Goal: Communication & Community: Answer question/provide support

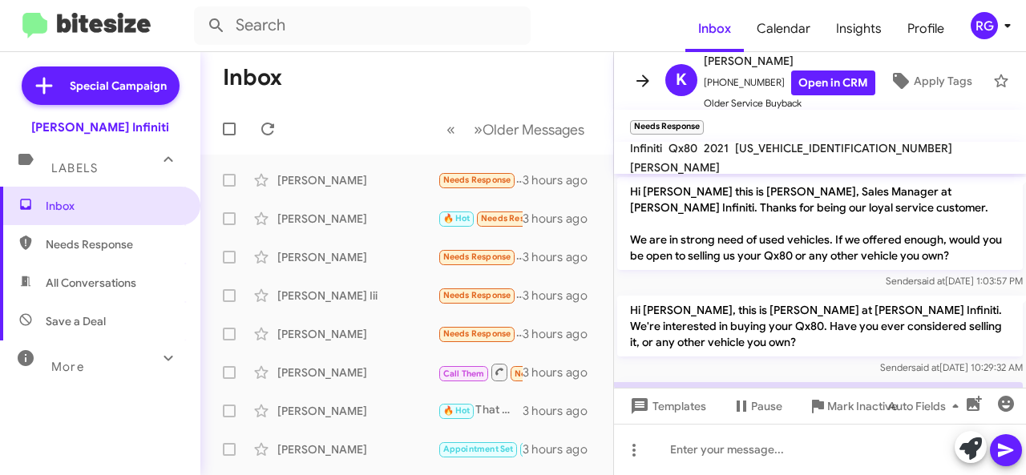
click at [636, 76] on icon at bounding box center [642, 80] width 19 height 19
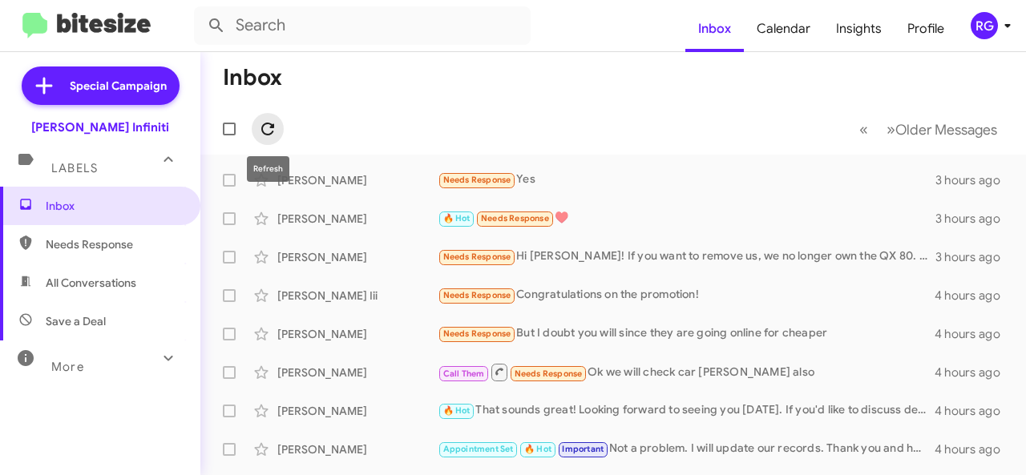
click at [269, 123] on icon at bounding box center [267, 129] width 13 height 13
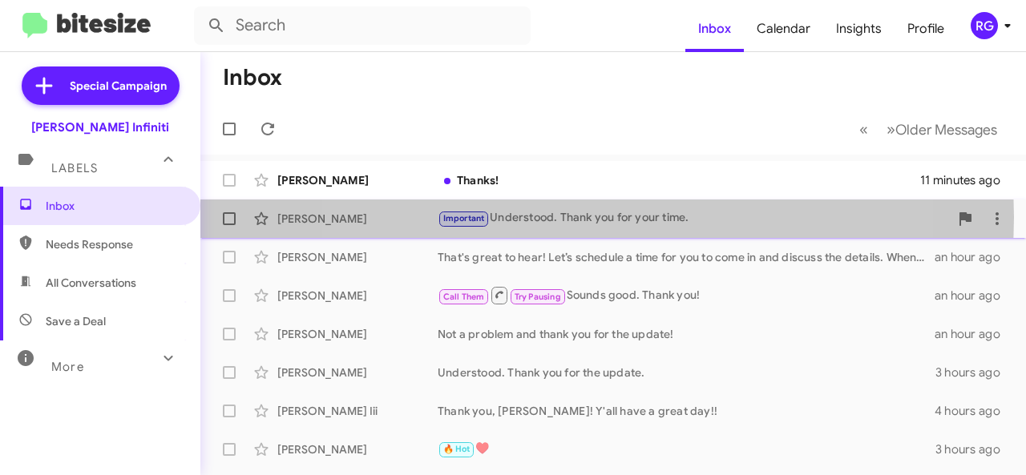
click at [566, 217] on div "Important Understood. Thank you for your time." at bounding box center [693, 218] width 511 height 18
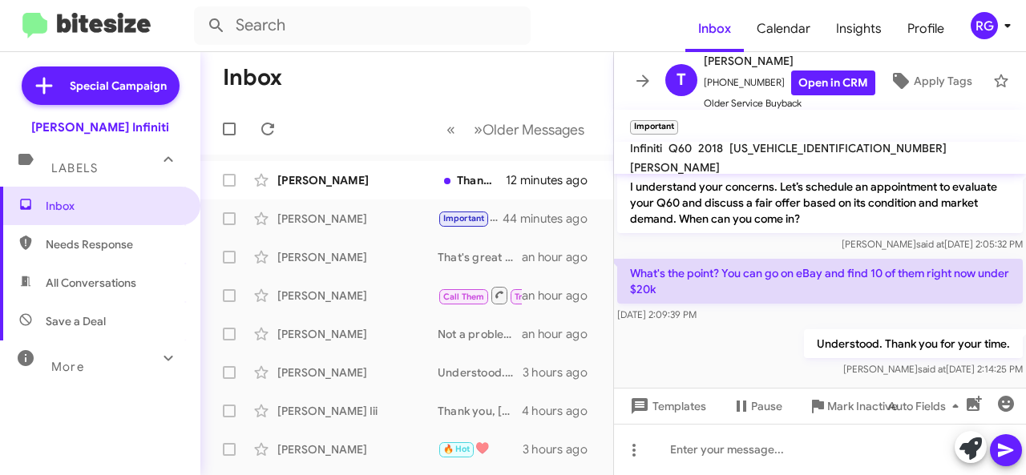
scroll to position [531, 0]
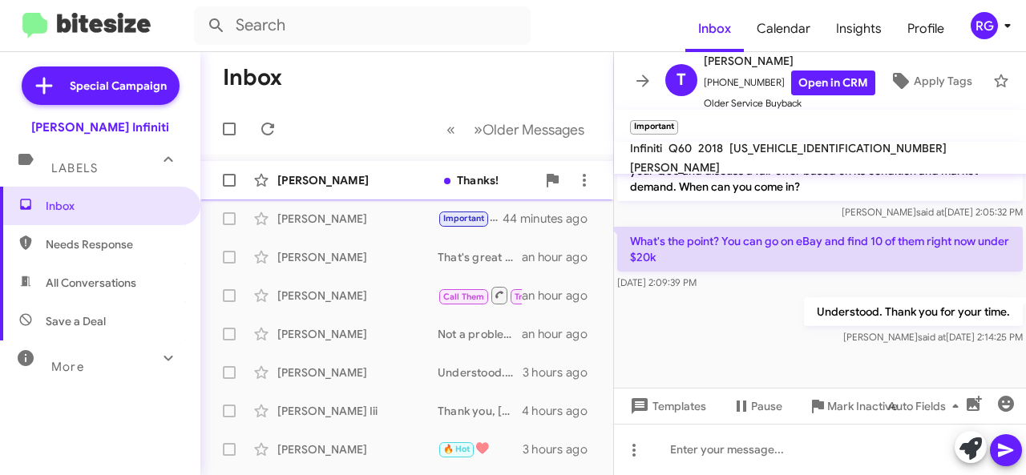
click at [314, 176] on div "[PERSON_NAME]" at bounding box center [357, 180] width 160 height 16
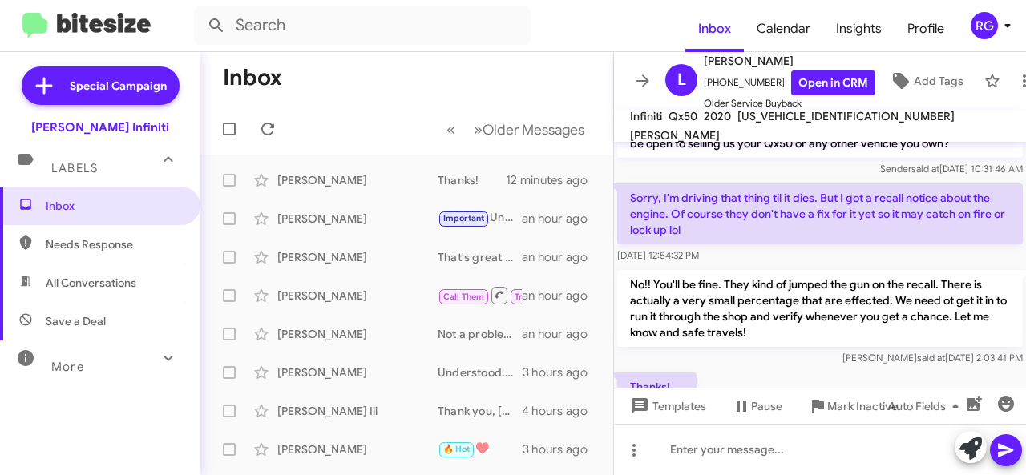
scroll to position [131, 0]
